Goal: Navigation & Orientation: Find specific page/section

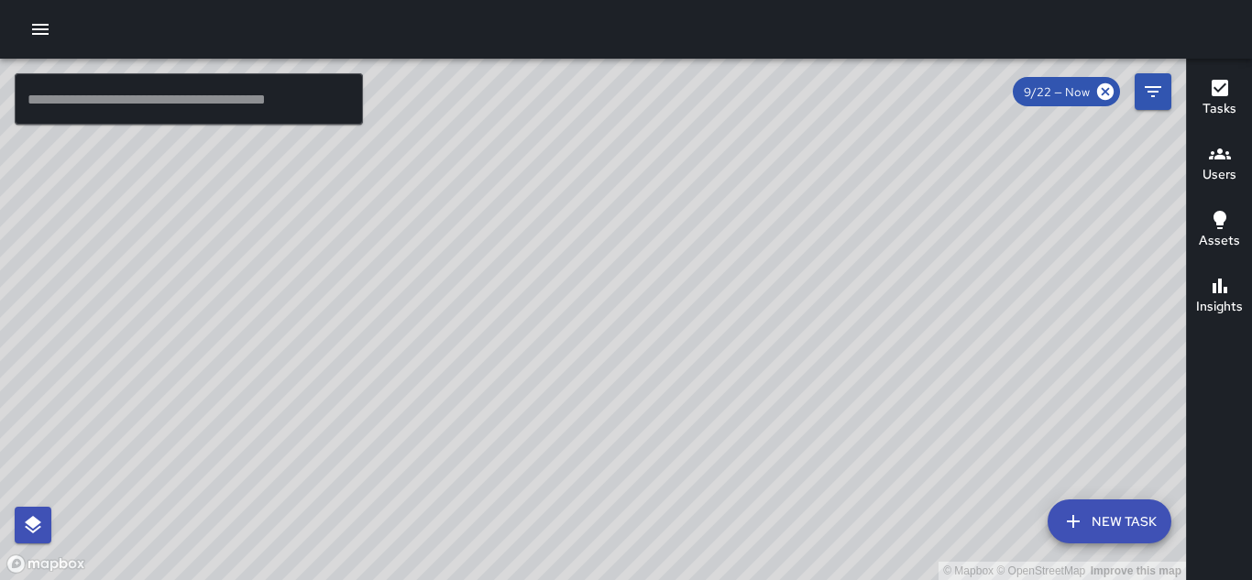
click at [740, 282] on div "© Mapbox © OpenStreetMap Improve this map" at bounding box center [593, 320] width 1186 height 522
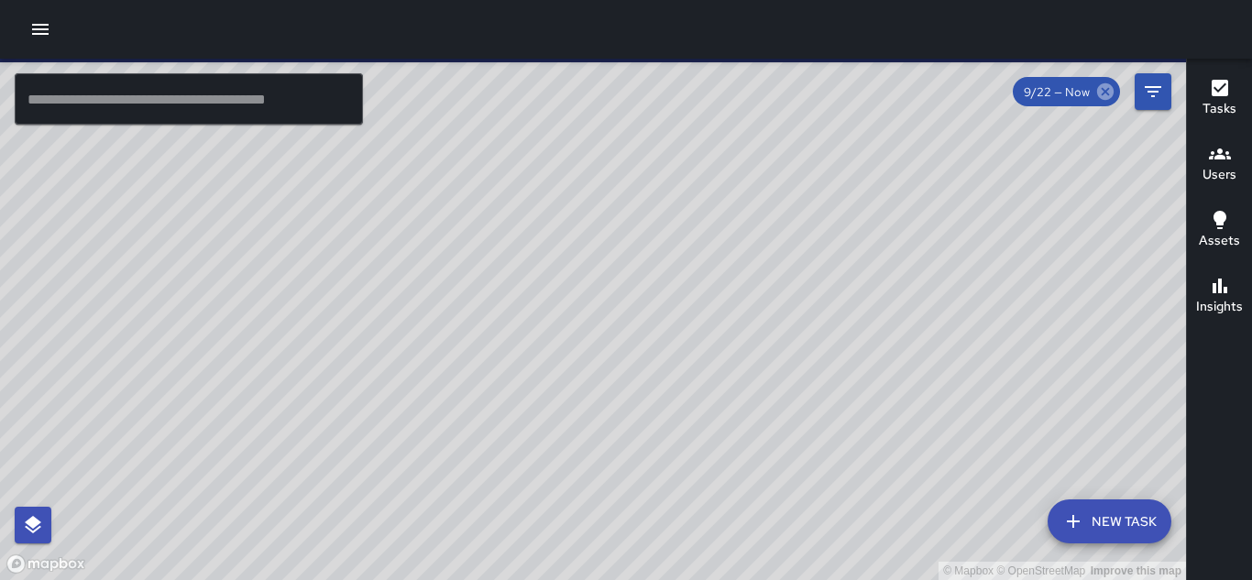
click at [1109, 95] on icon at bounding box center [1105, 91] width 16 height 16
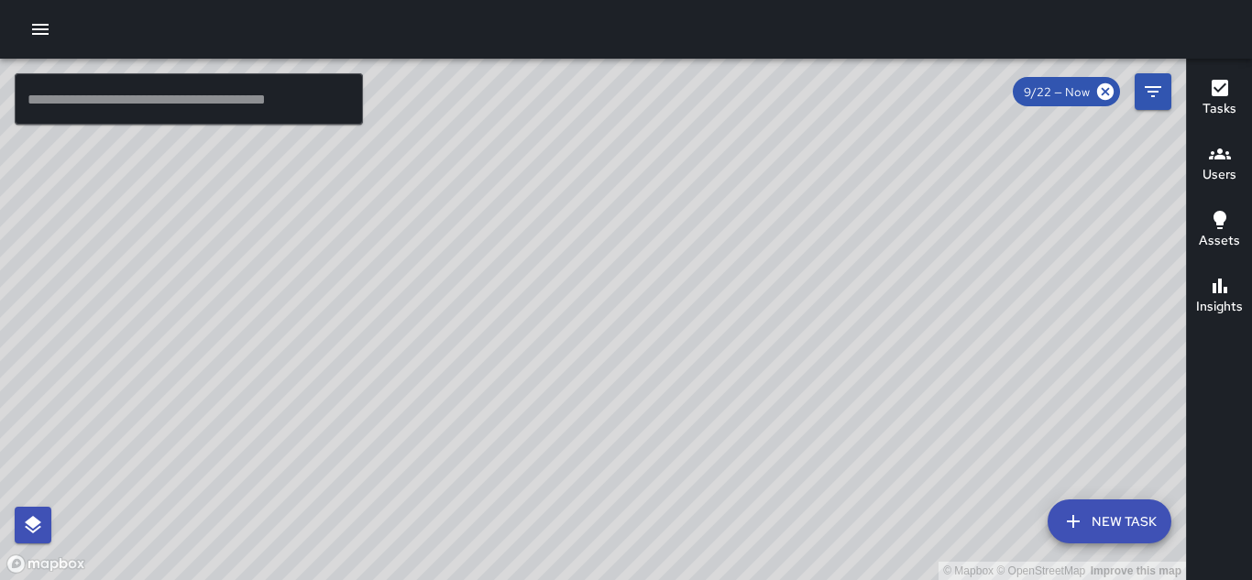
drag, startPoint x: 842, startPoint y: 466, endPoint x: 648, endPoint y: 267, distance: 278.0
click at [648, 267] on div "© Mapbox © OpenStreetMap Improve this map" at bounding box center [593, 320] width 1186 height 522
drag, startPoint x: 904, startPoint y: 464, endPoint x: 750, endPoint y: 178, distance: 324.8
click at [750, 178] on div "© Mapbox © OpenStreetMap Improve this map" at bounding box center [593, 320] width 1186 height 522
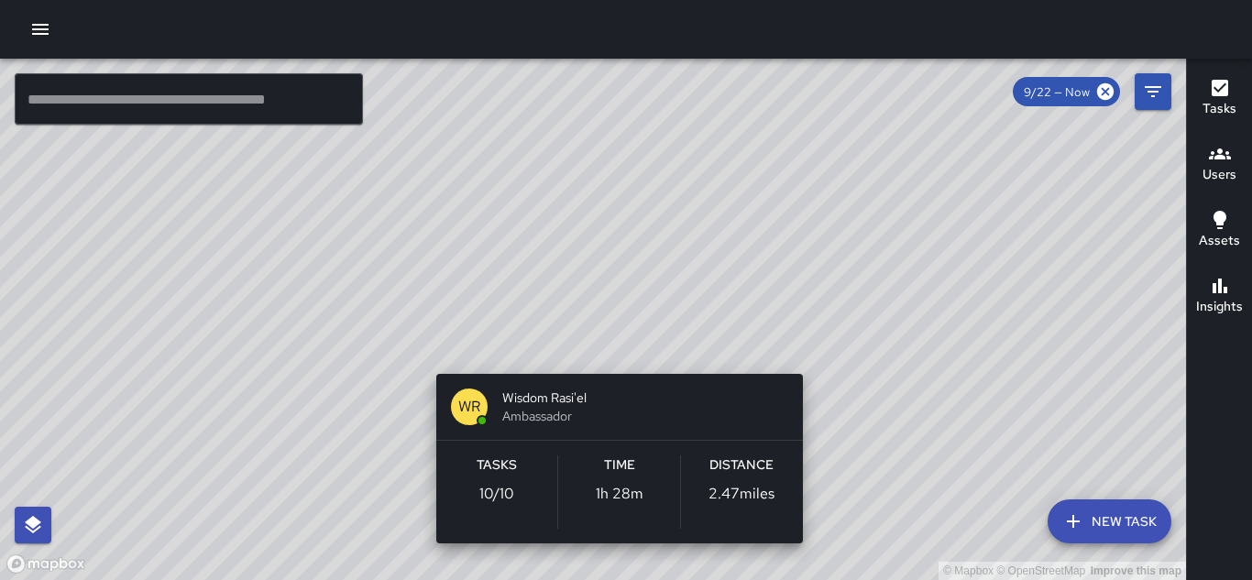
click at [609, 350] on div "© Mapbox © OpenStreetMap Improve this map [PERSON_NAME] Rasi'el Ambassador Task…" at bounding box center [593, 320] width 1186 height 522
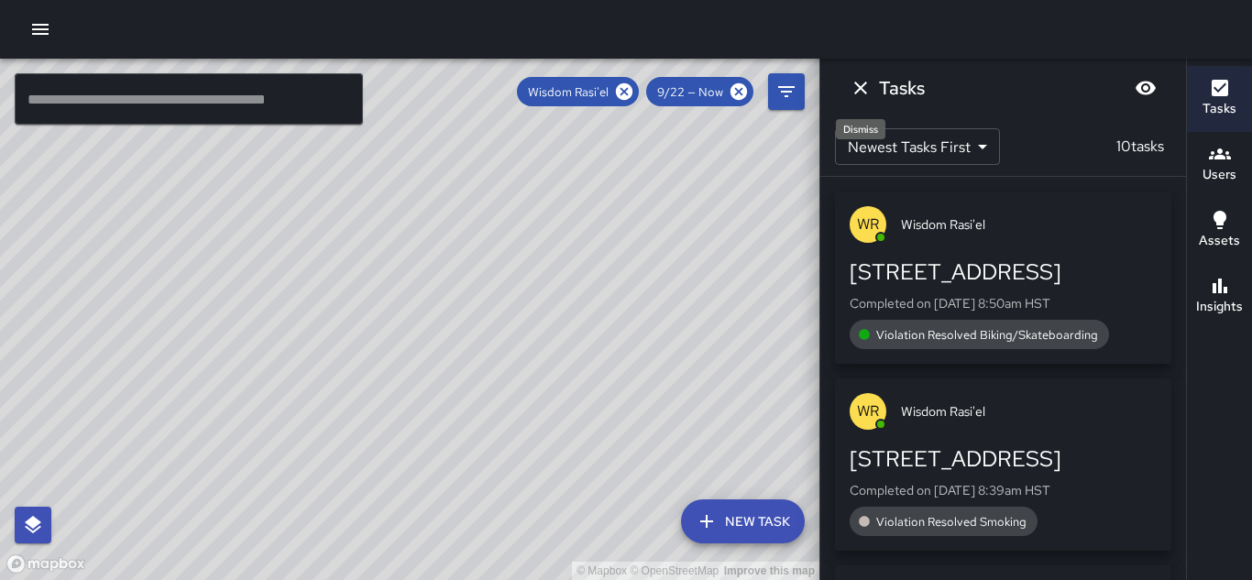
click at [862, 86] on icon "Dismiss" at bounding box center [860, 88] width 13 height 13
